Goal: Navigation & Orientation: Understand site structure

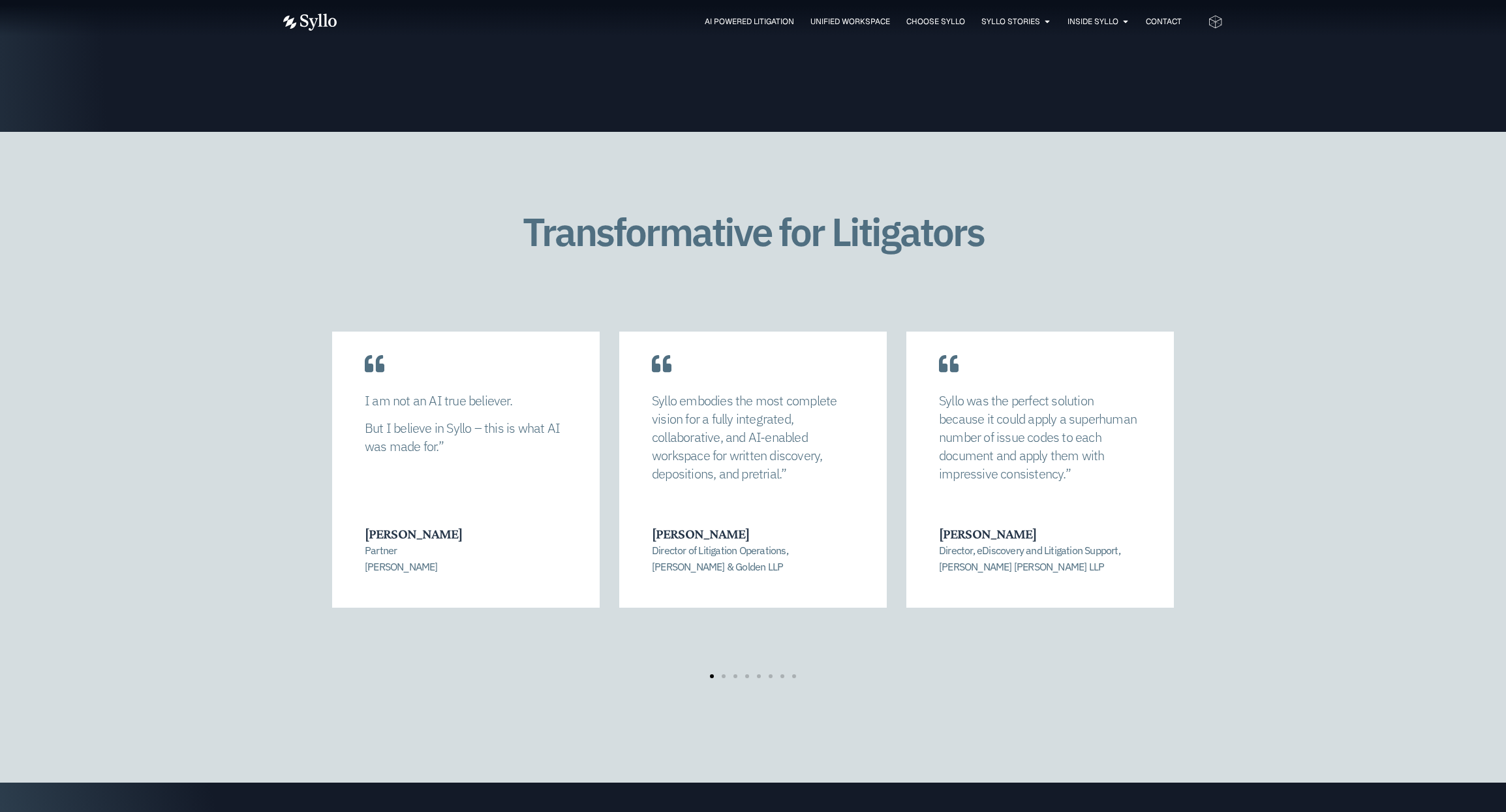
scroll to position [2543, 0]
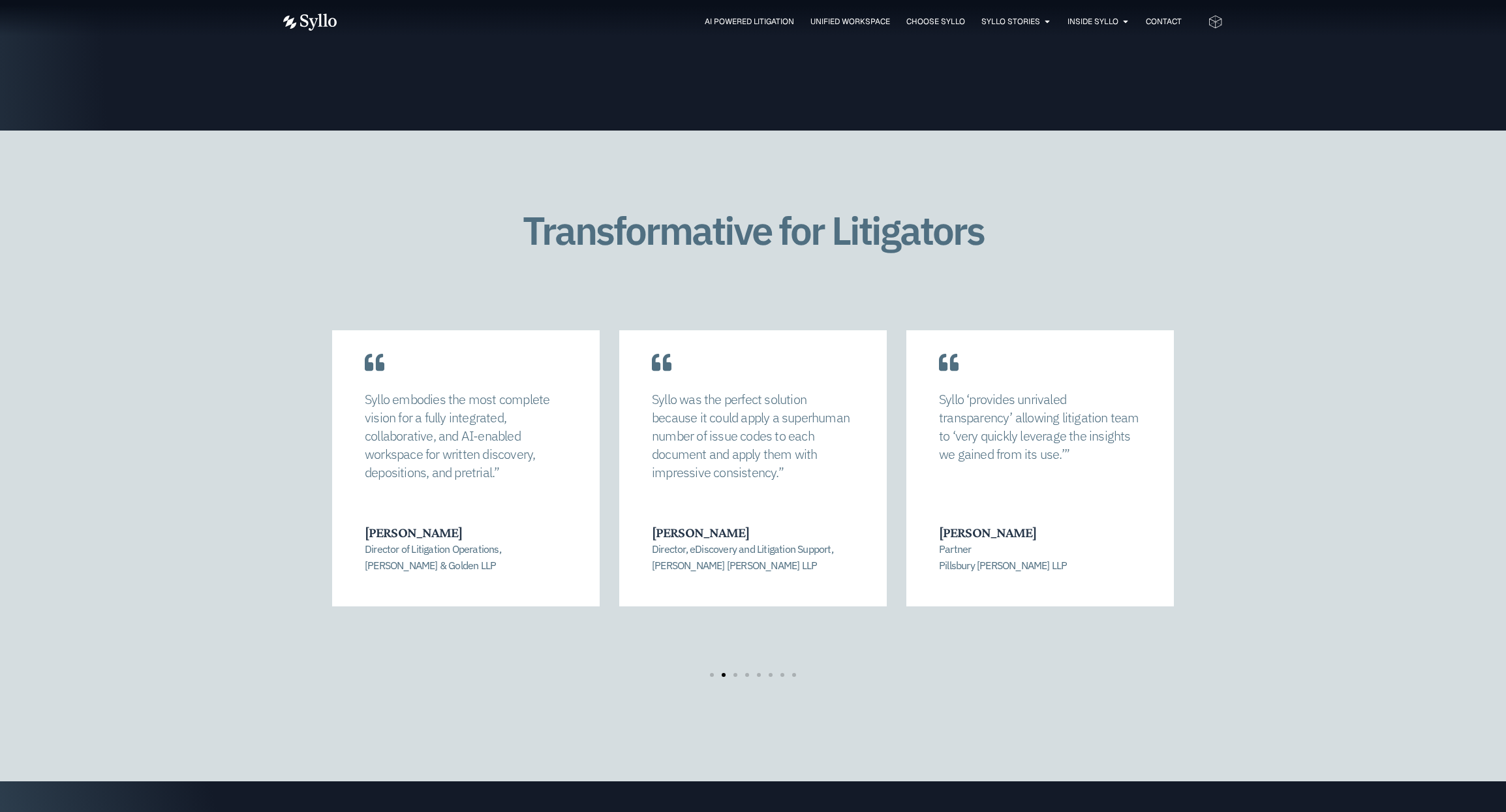
click at [713, 672] on span "Go to slide 1" at bounding box center [711, 674] width 4 height 4
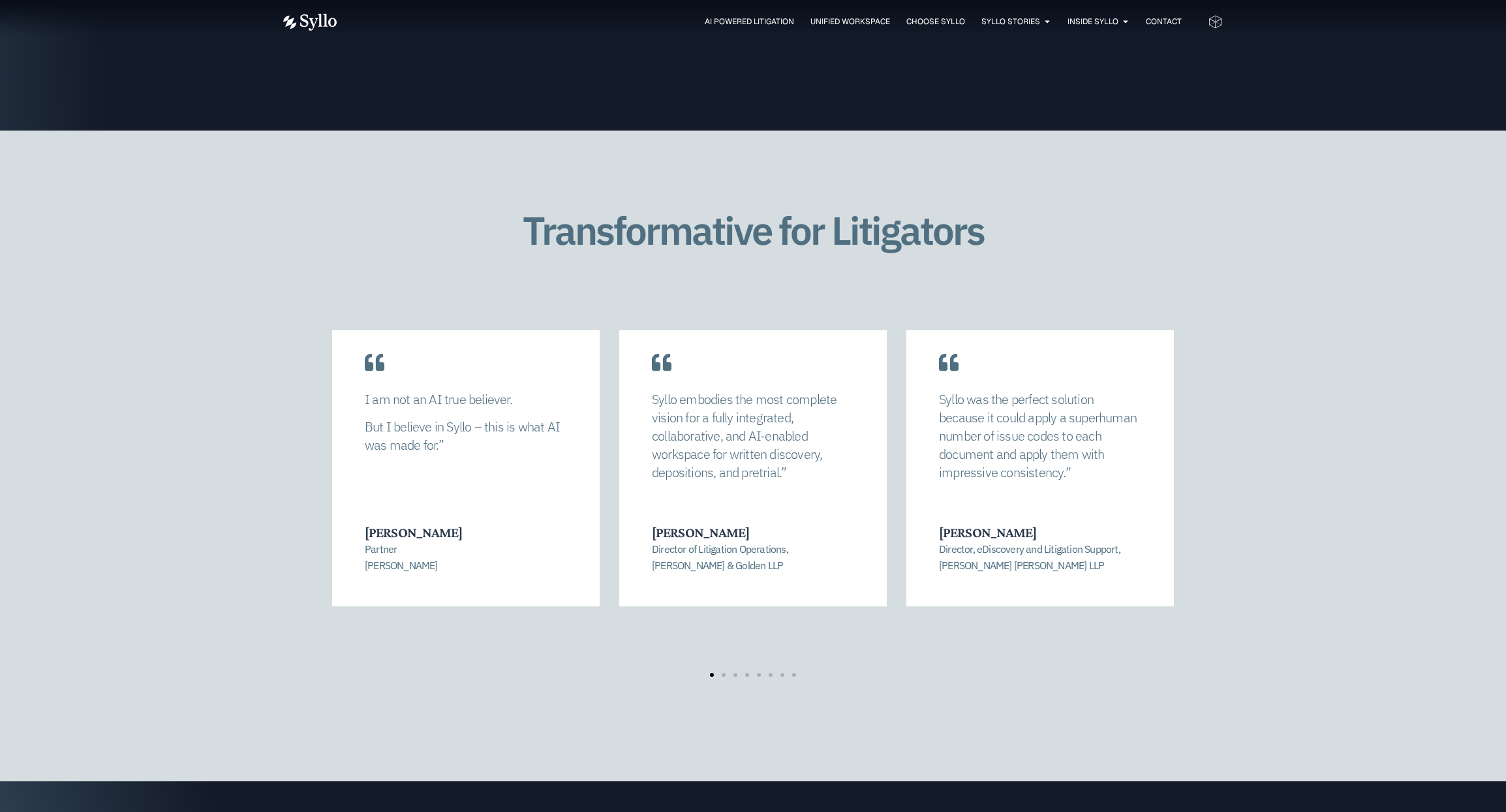
click at [735, 672] on span "Go to slide 3" at bounding box center [735, 674] width 4 height 4
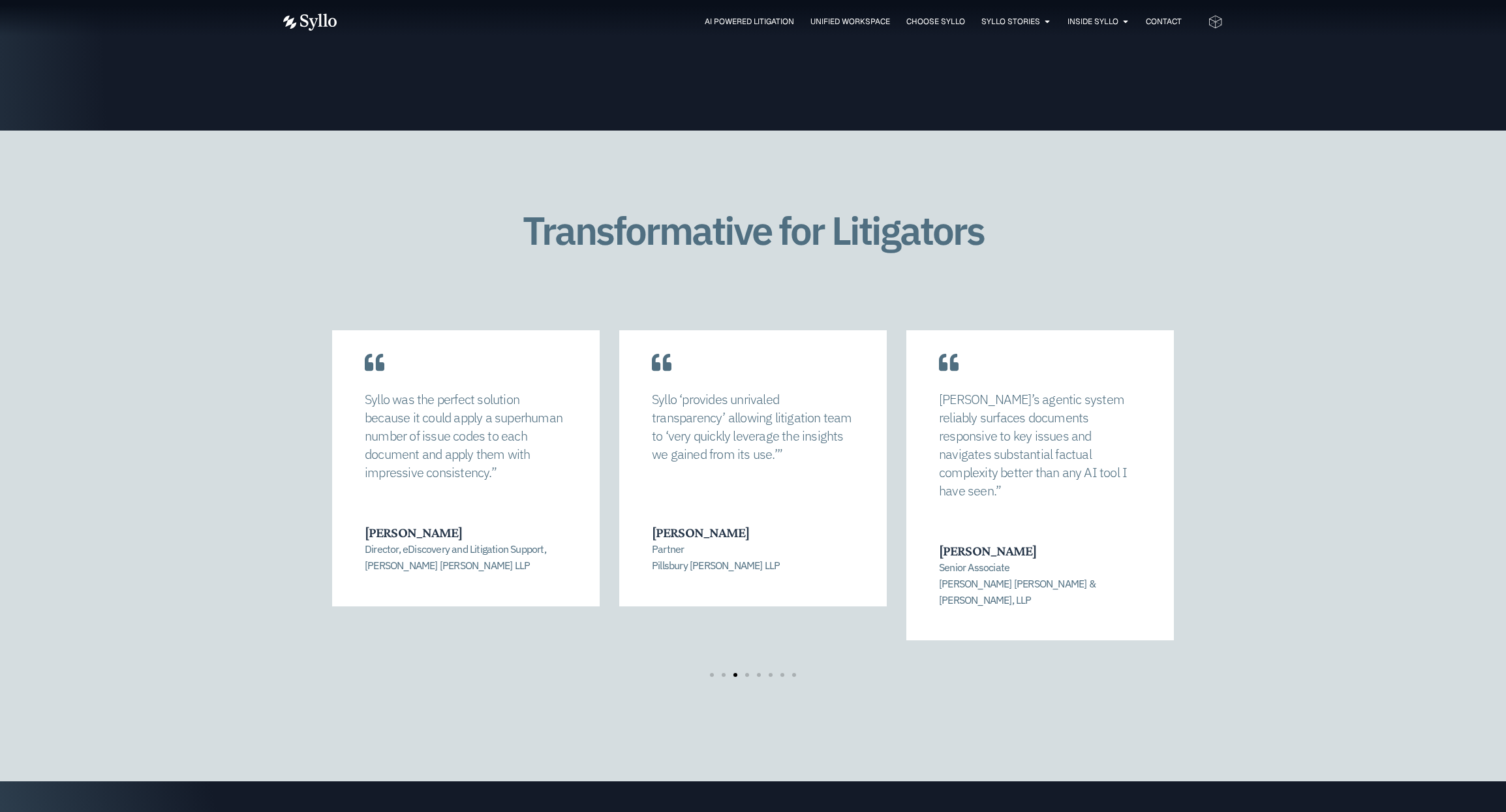
click at [746, 672] on span "Go to slide 4" at bounding box center [747, 674] width 4 height 4
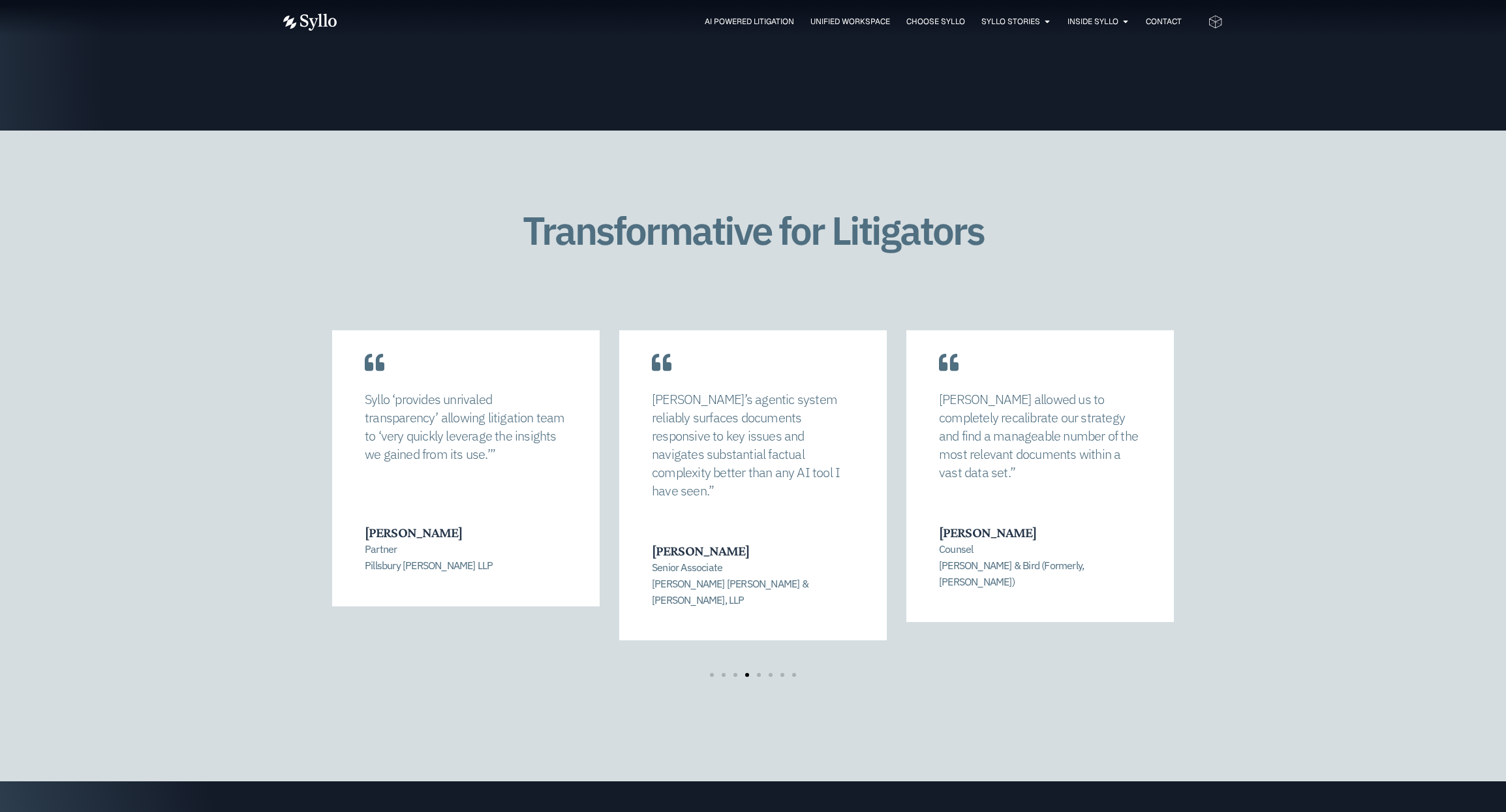
click at [757, 672] on span "Go to slide 5" at bounding box center [758, 674] width 4 height 4
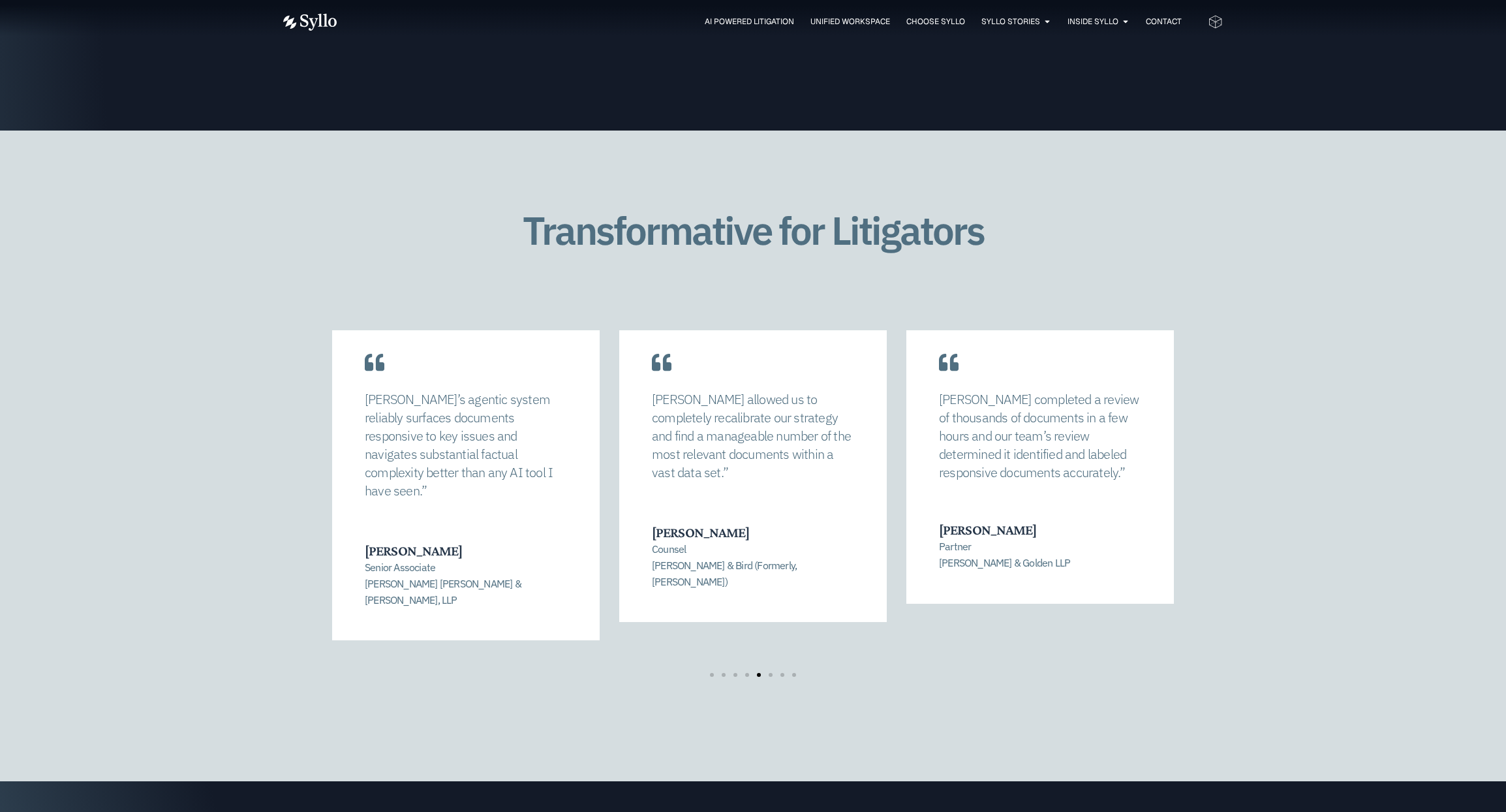
click at [769, 672] on span "Go to slide 6" at bounding box center [770, 674] width 4 height 4
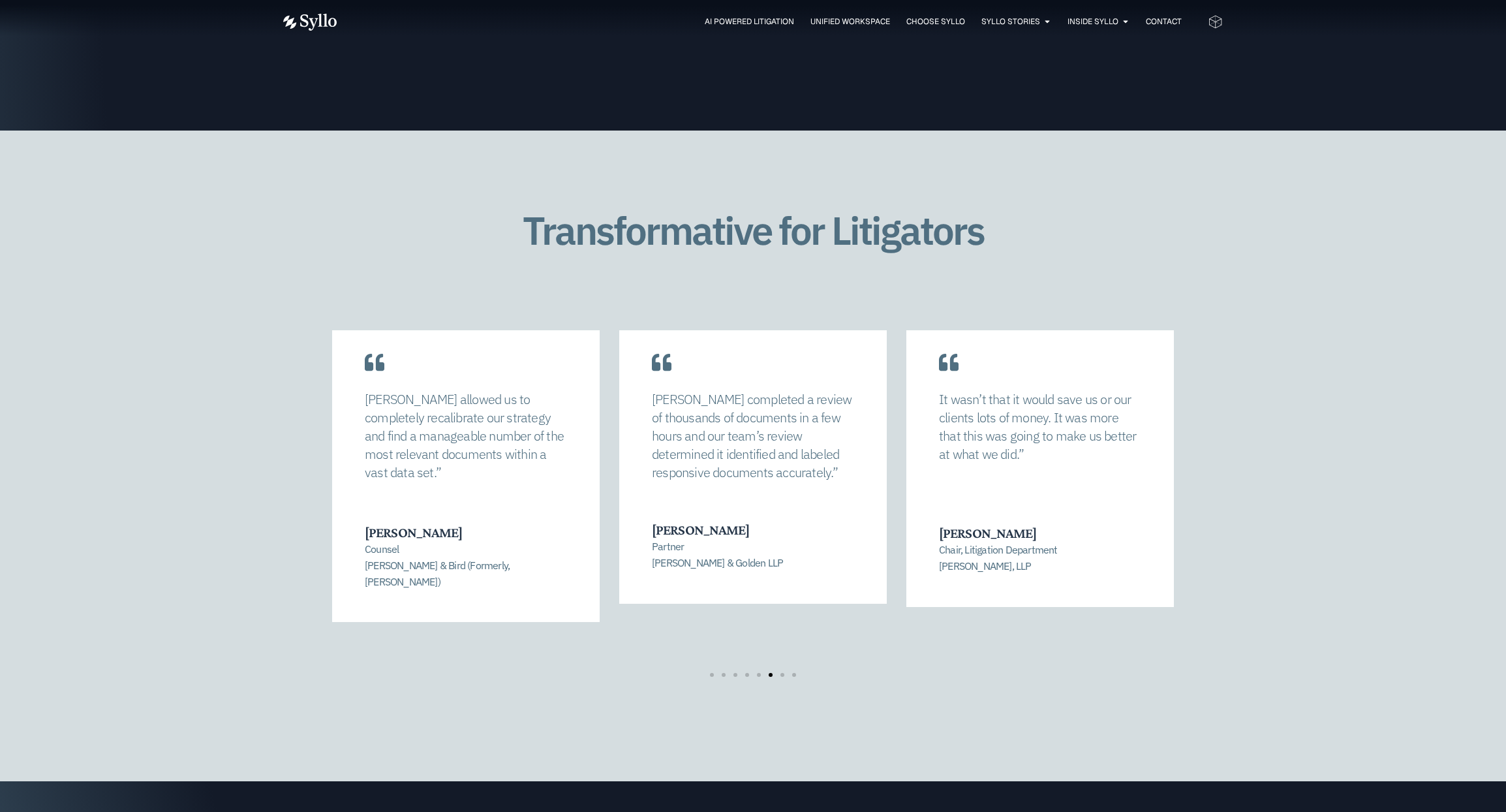
click at [781, 672] on span "Go to slide 7" at bounding box center [782, 674] width 4 height 4
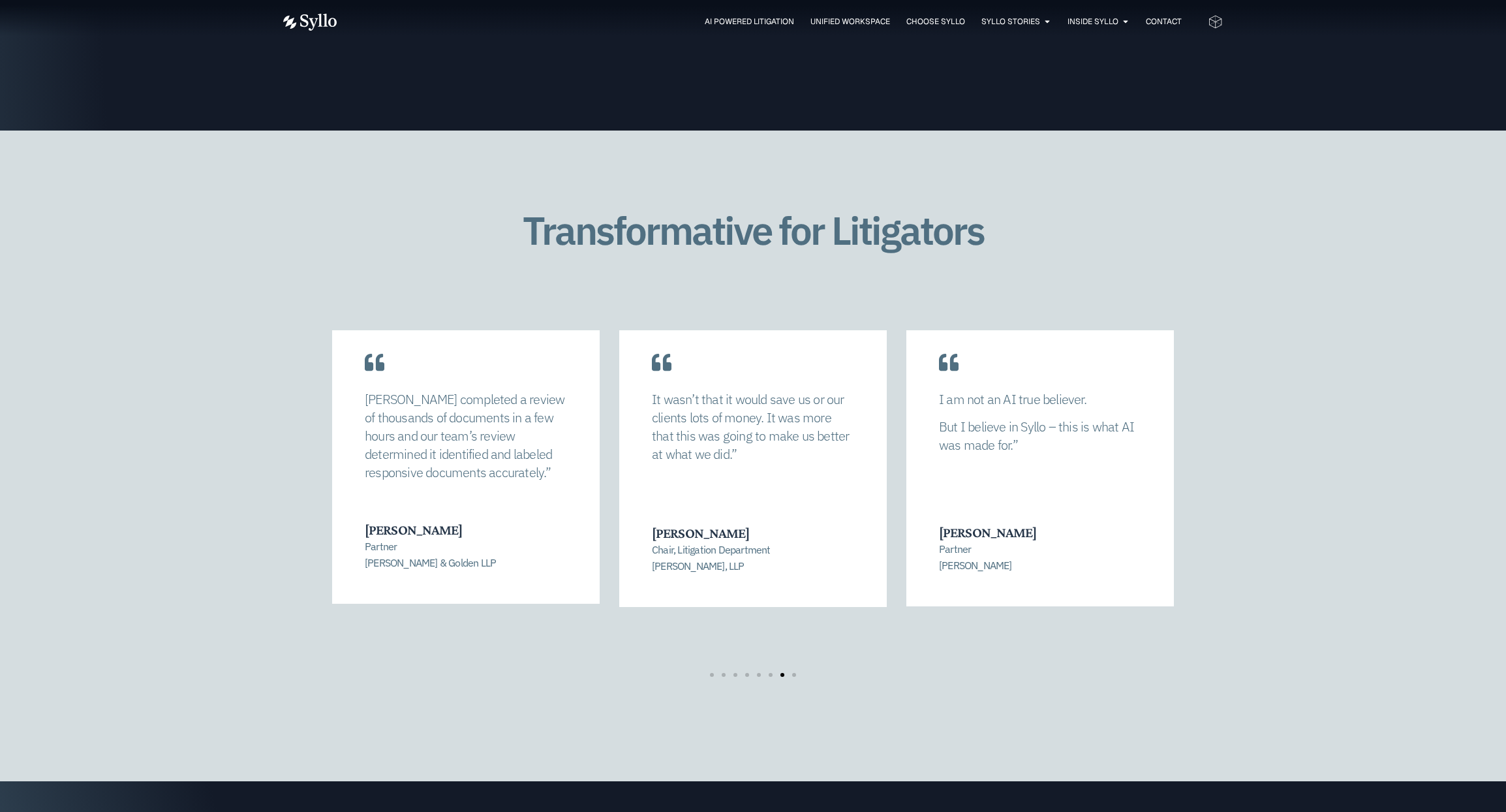
click at [793, 672] on span "Go to slide 8" at bounding box center [793, 674] width 4 height 4
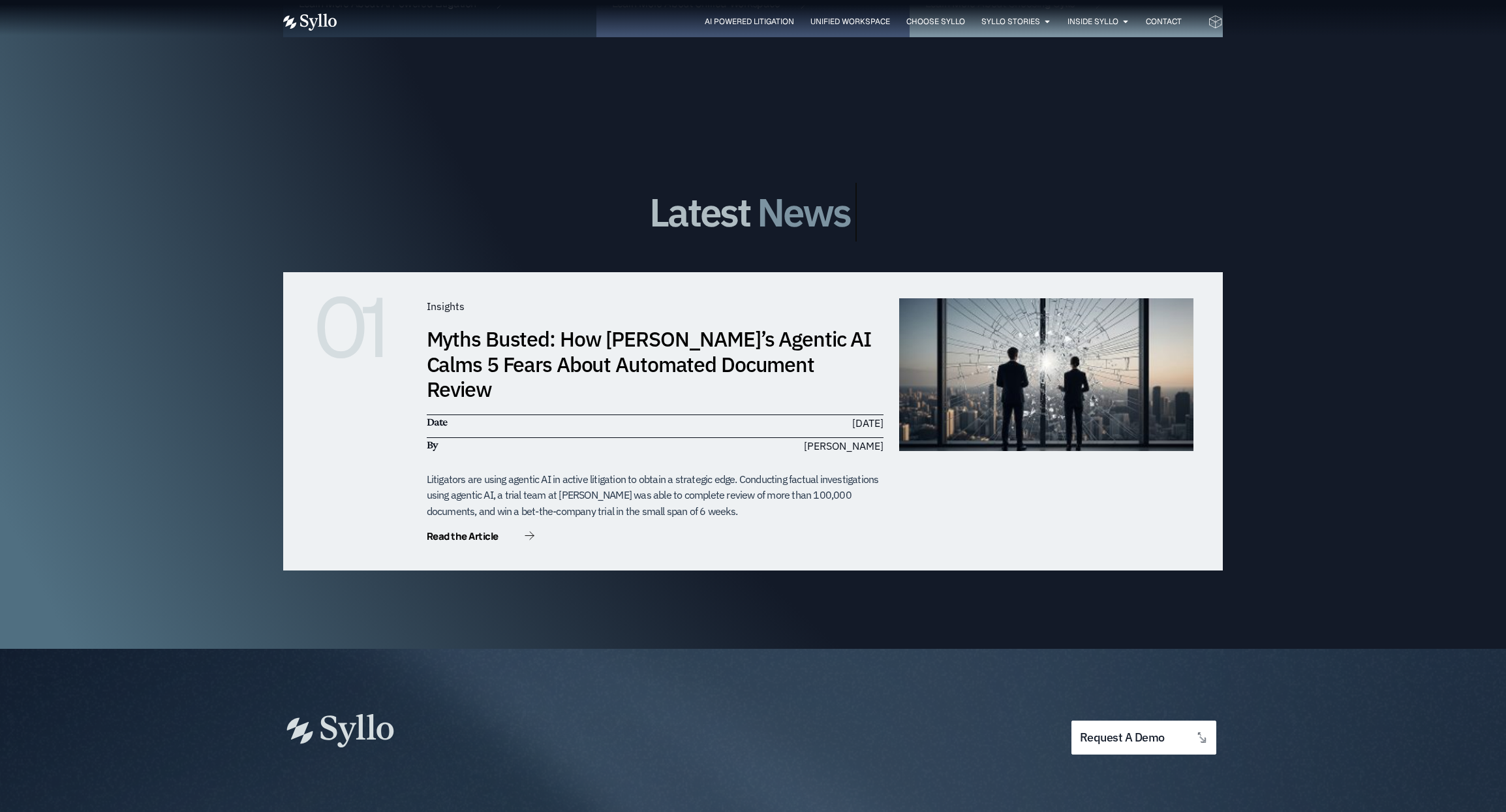
scroll to position [3802, 0]
click at [528, 531] on icon at bounding box center [530, 535] width 10 height 9
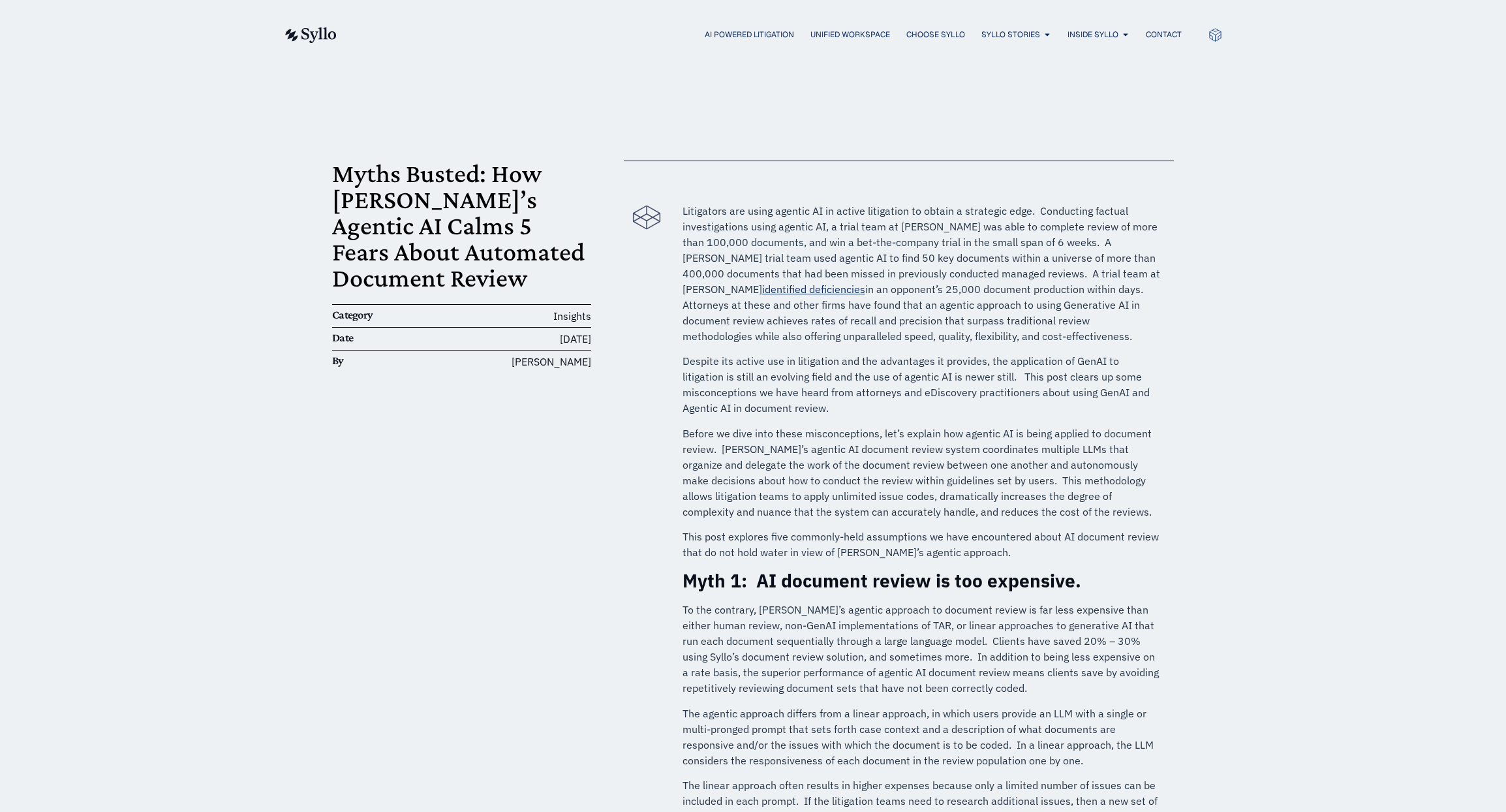
click at [738, 34] on span "AI Powered Litigation" at bounding box center [749, 34] width 90 height 11
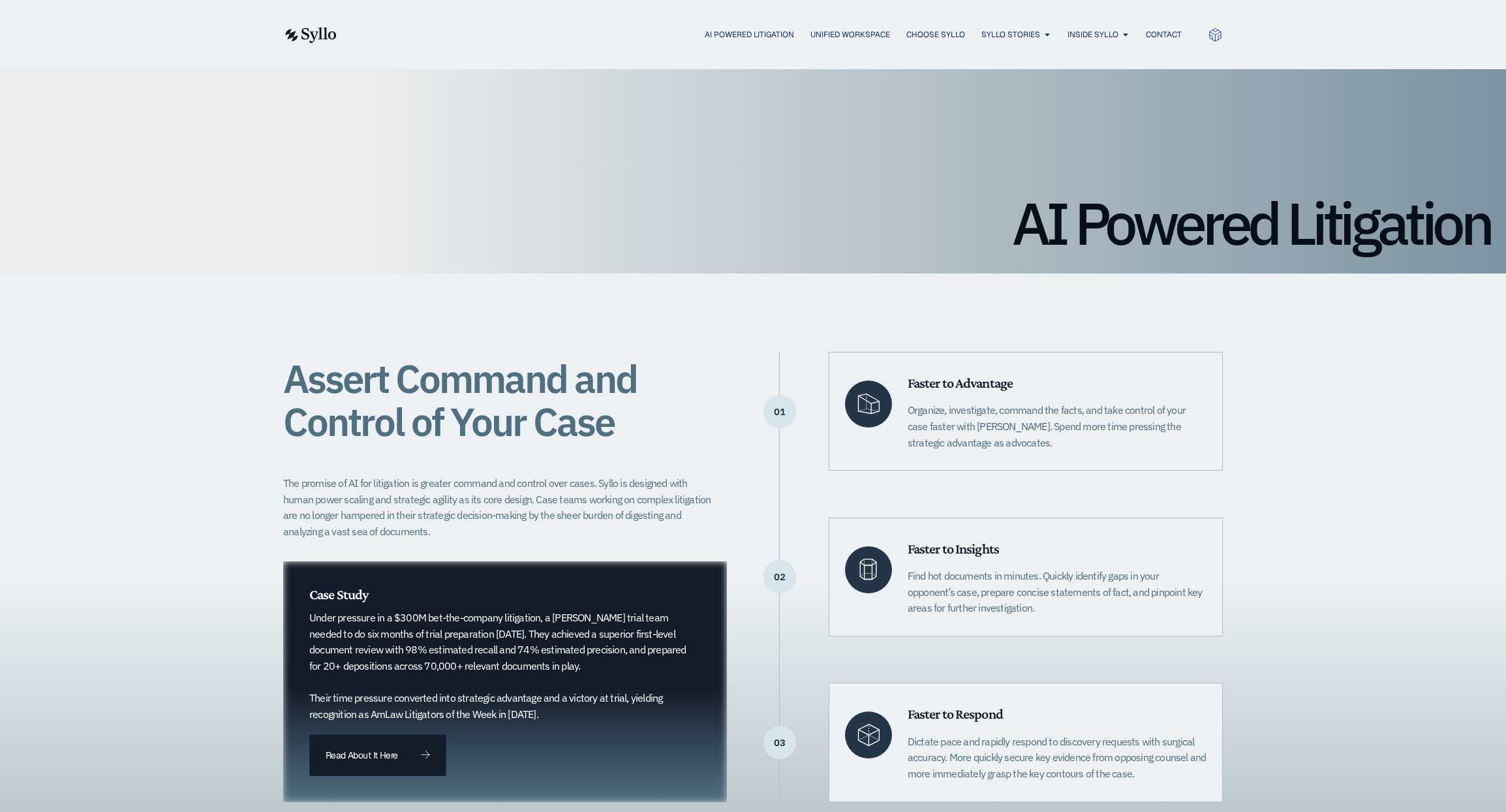
click at [822, 34] on span "Unified Workspace" at bounding box center [850, 34] width 79 height 11
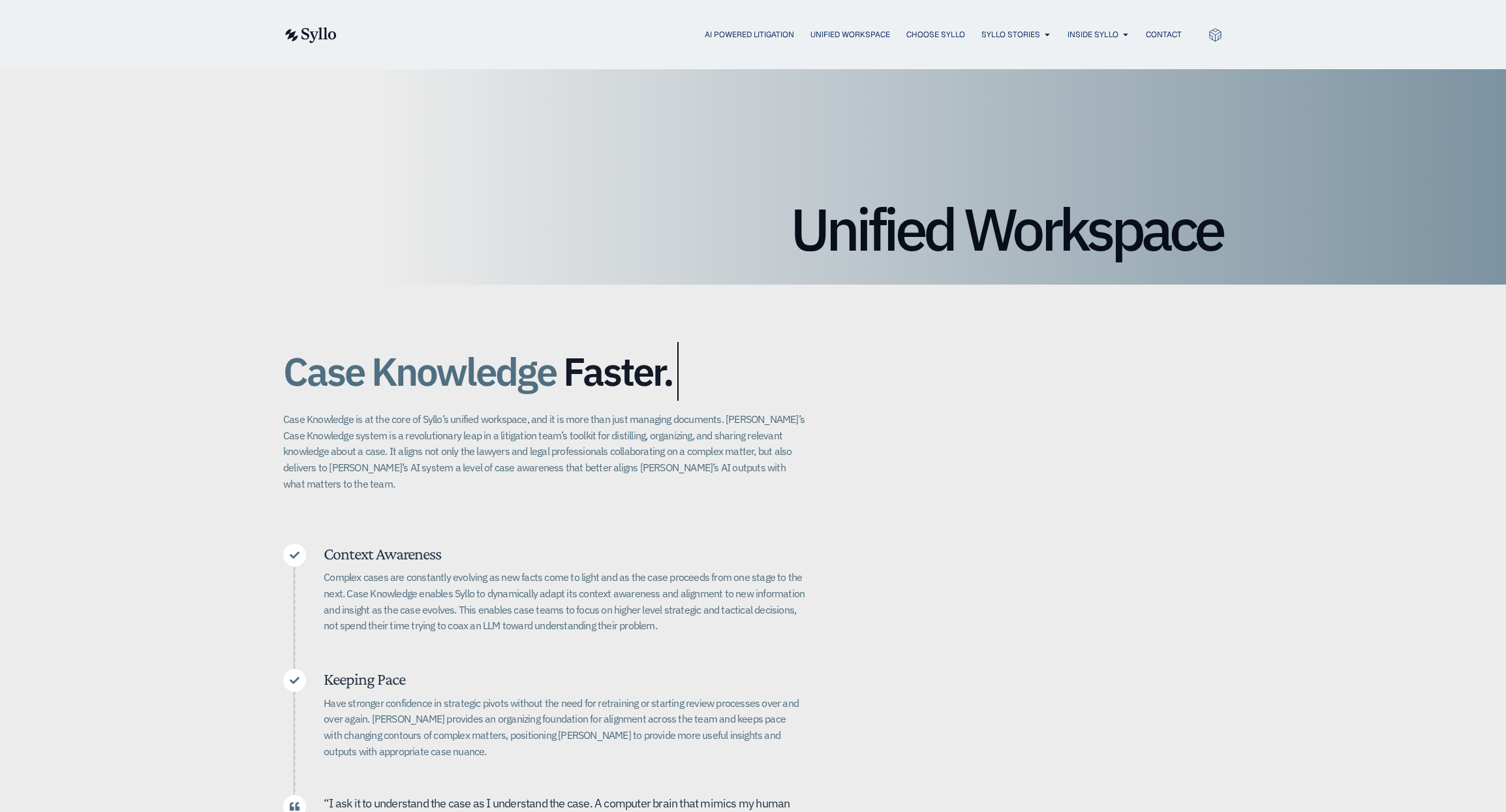
click at [934, 32] on span "Choose Syllo" at bounding box center [936, 34] width 59 height 11
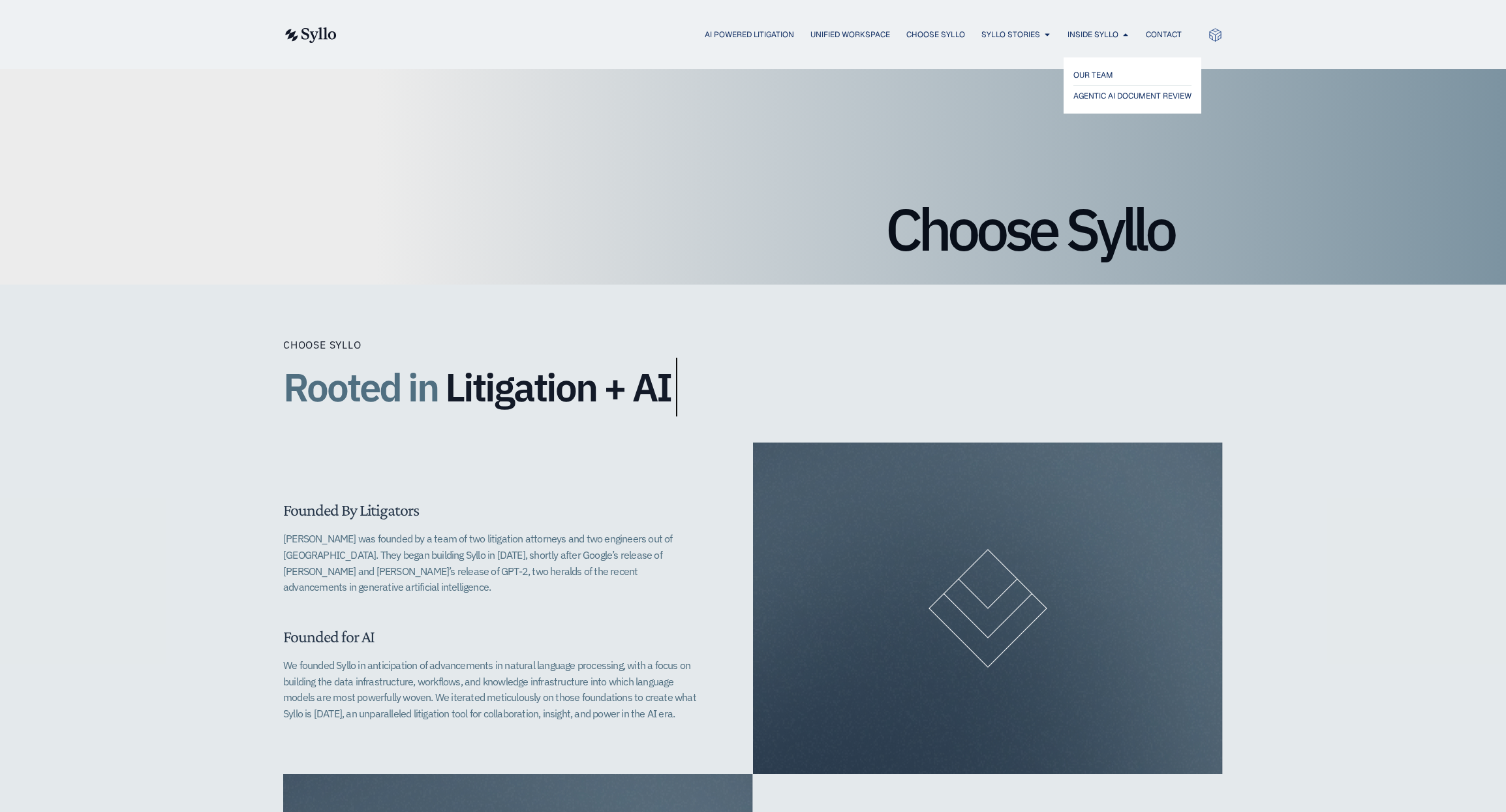
click at [1096, 69] on span "OUR TEAM" at bounding box center [1094, 75] width 40 height 16
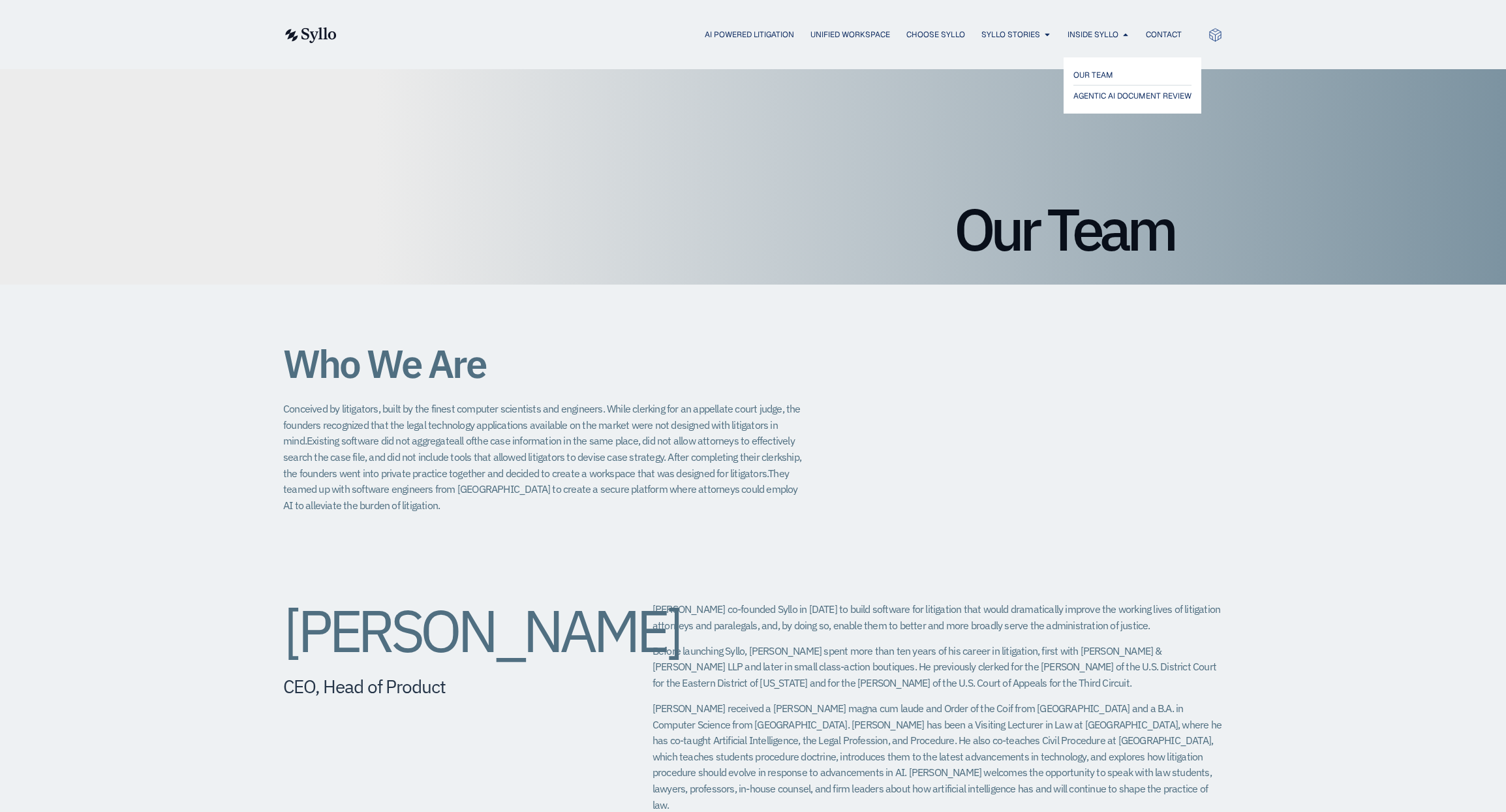
click at [1132, 100] on span "AGENTIC AI DOCUMENT REVIEW" at bounding box center [1132, 96] width 118 height 16
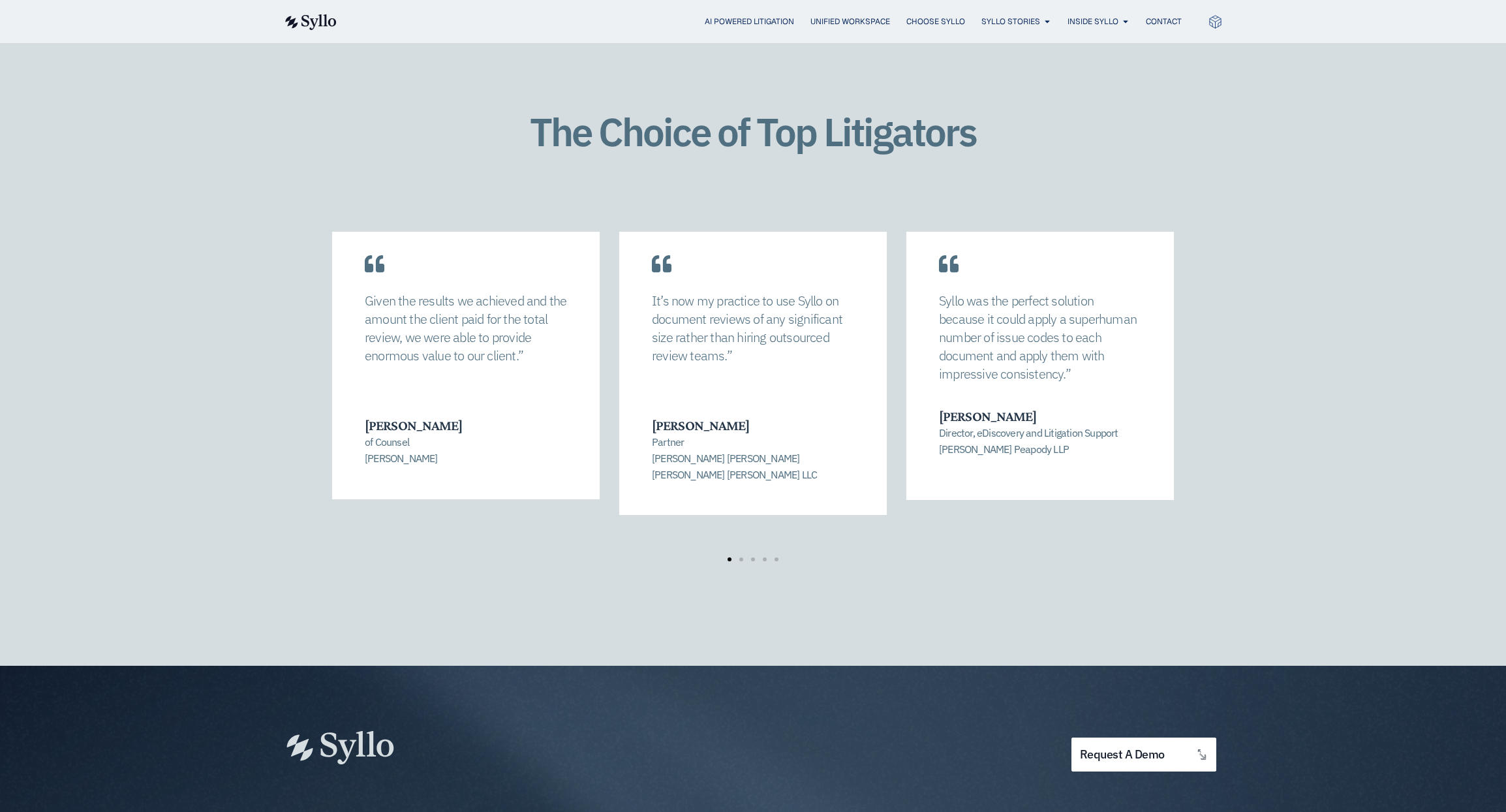
scroll to position [1826, 0]
click at [740, 556] on span "Go to slide 2" at bounding box center [740, 558] width 4 height 4
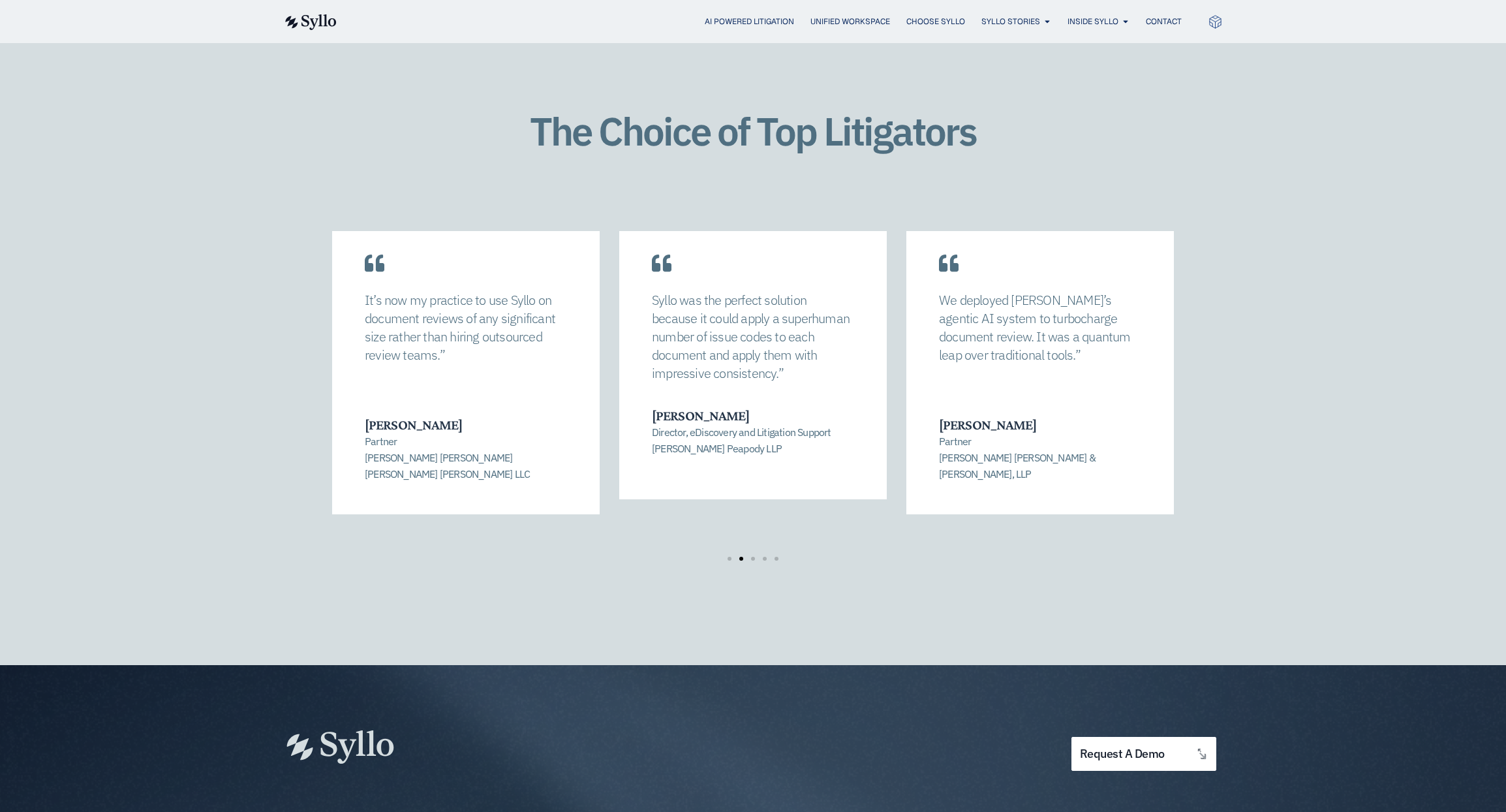
click at [753, 556] on span "Go to slide 3" at bounding box center [753, 558] width 4 height 4
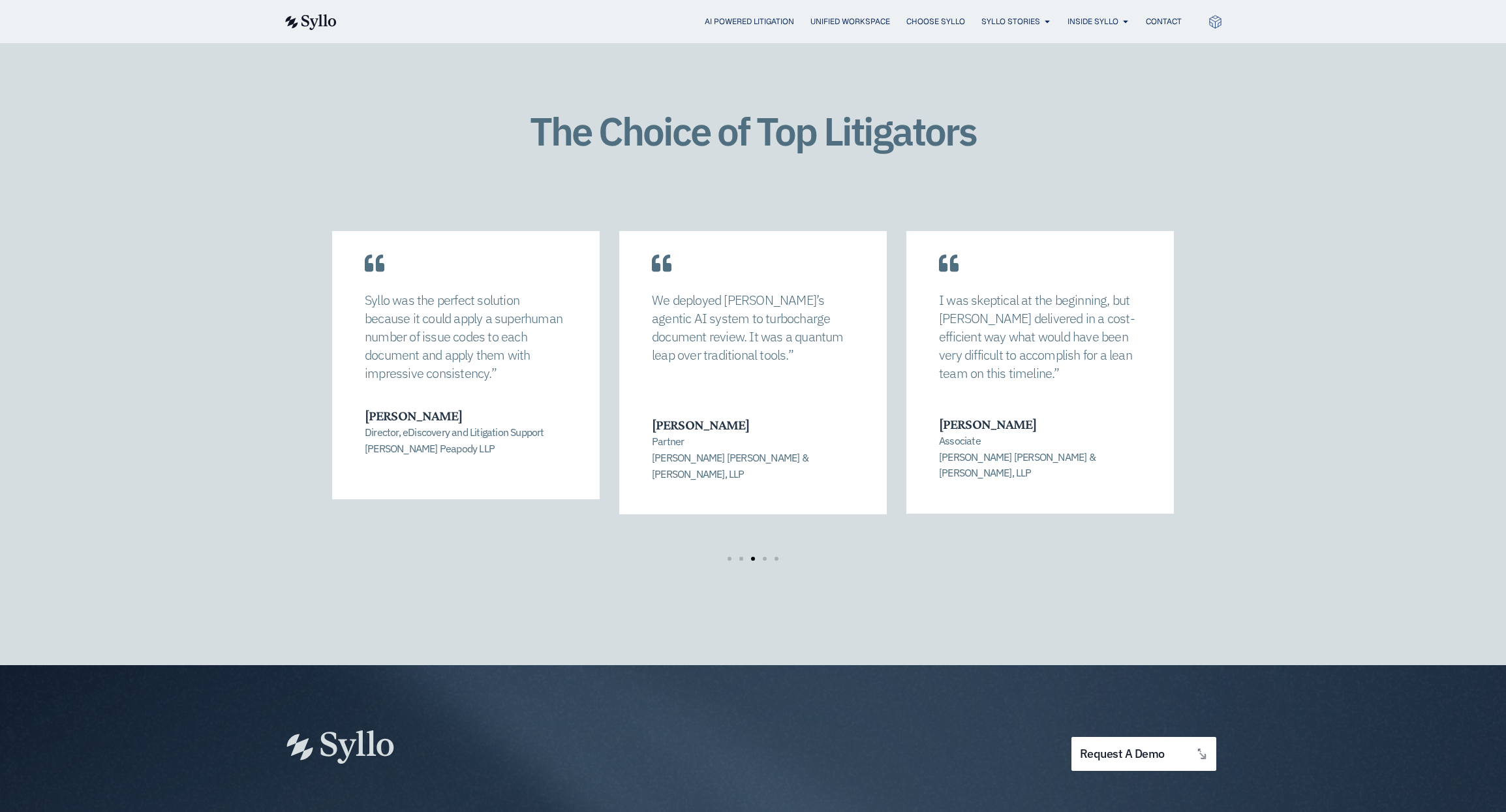
click at [764, 556] on span "Go to slide 4" at bounding box center [764, 558] width 4 height 4
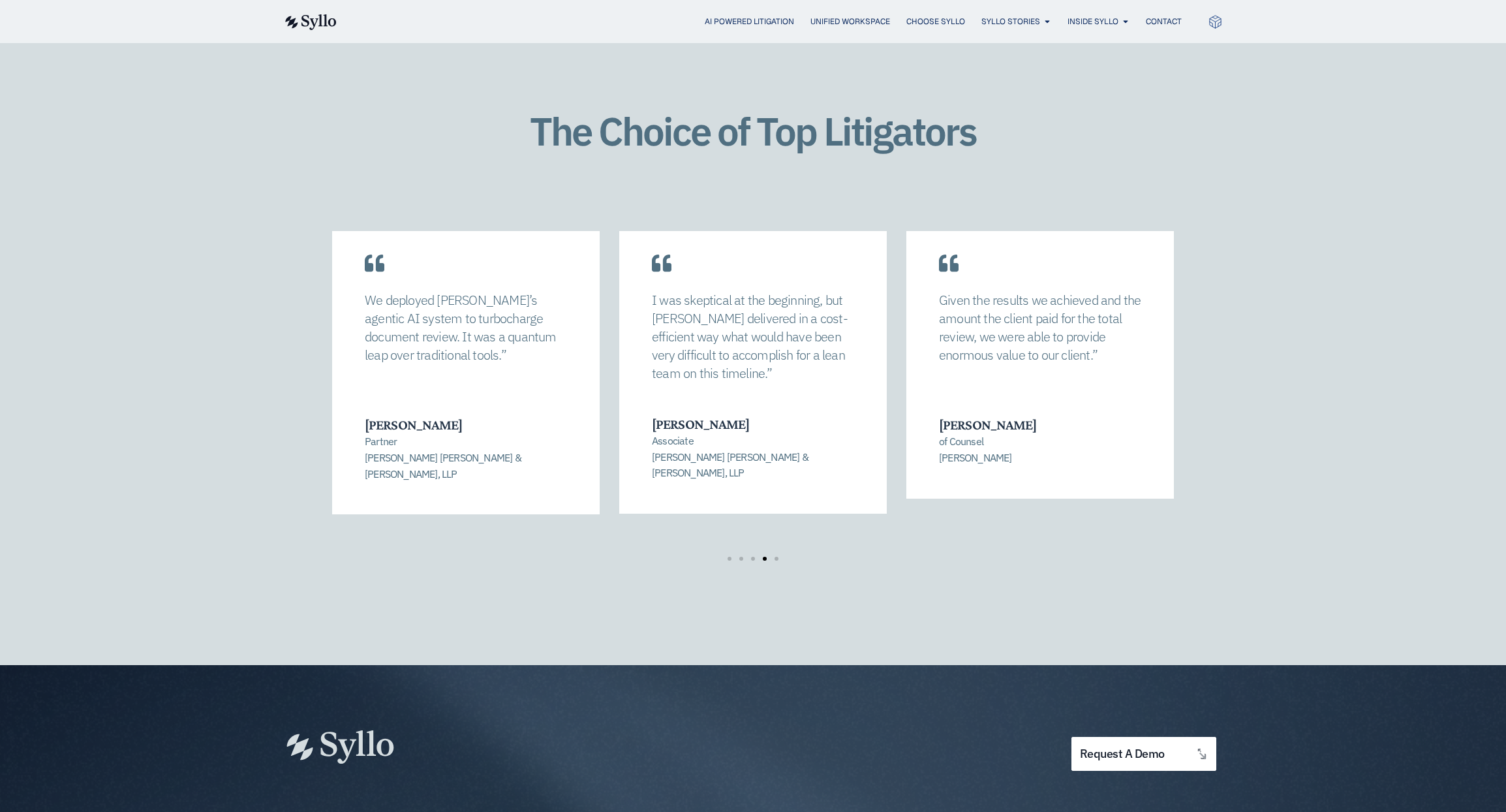
click at [778, 556] on span "Go to slide 5" at bounding box center [776, 558] width 4 height 4
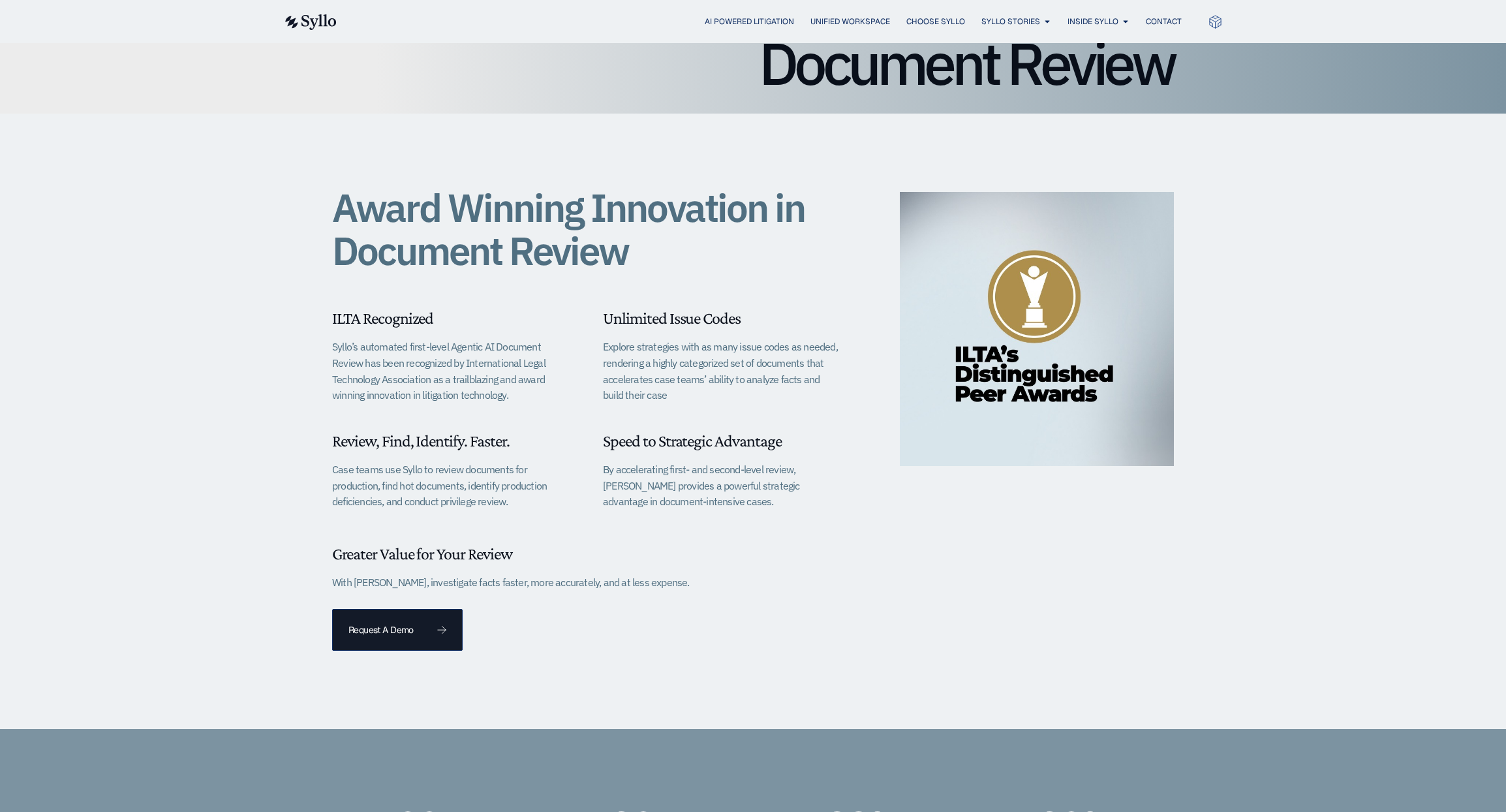
scroll to position [0, 0]
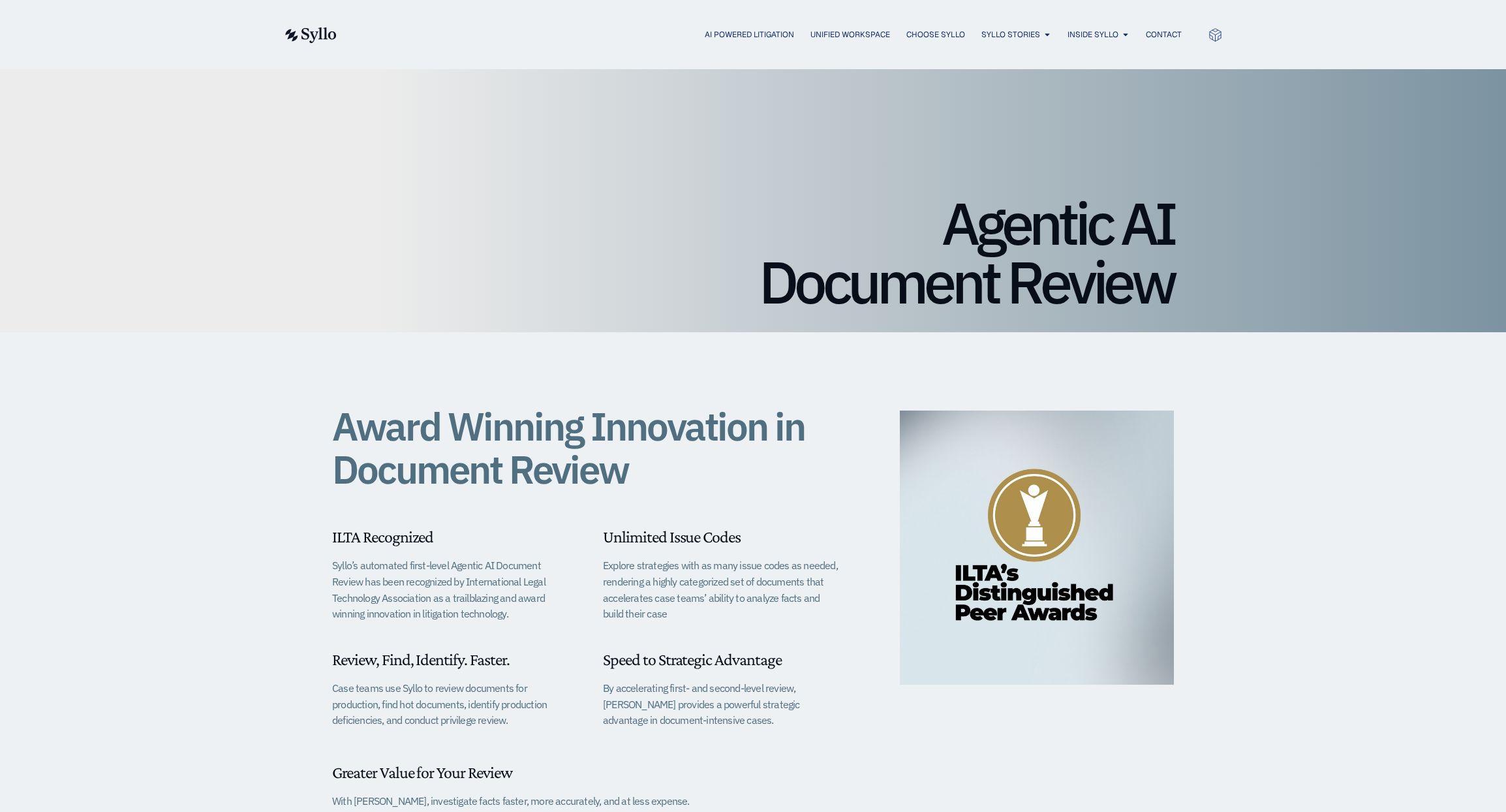
click at [331, 32] on img at bounding box center [309, 35] width 54 height 16
